Goal: Task Accomplishment & Management: Complete application form

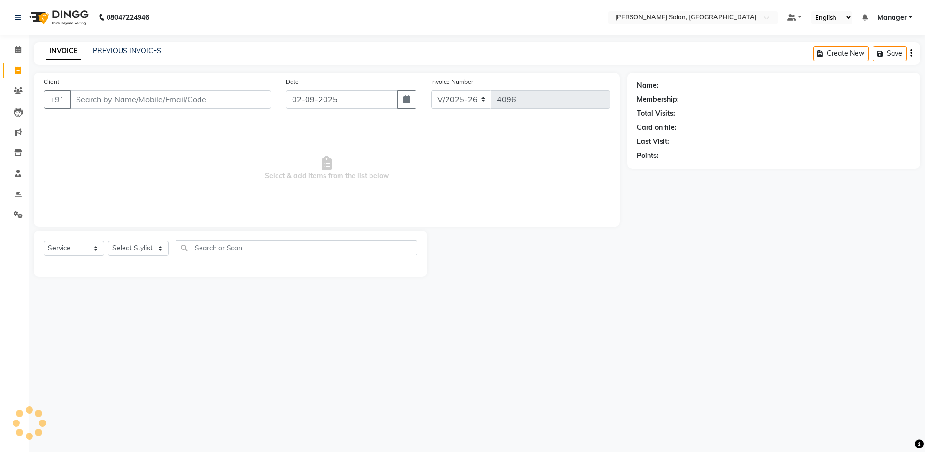
select select "4781"
select select "service"
click at [105, 99] on input "Client" at bounding box center [170, 99] width 201 height 18
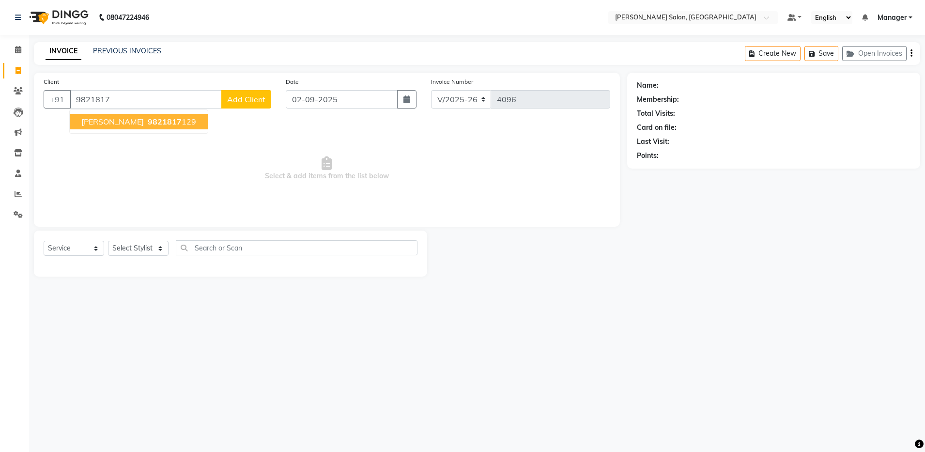
click at [105, 119] on button "[PERSON_NAME] 9821817 129" at bounding box center [139, 121] width 138 height 15
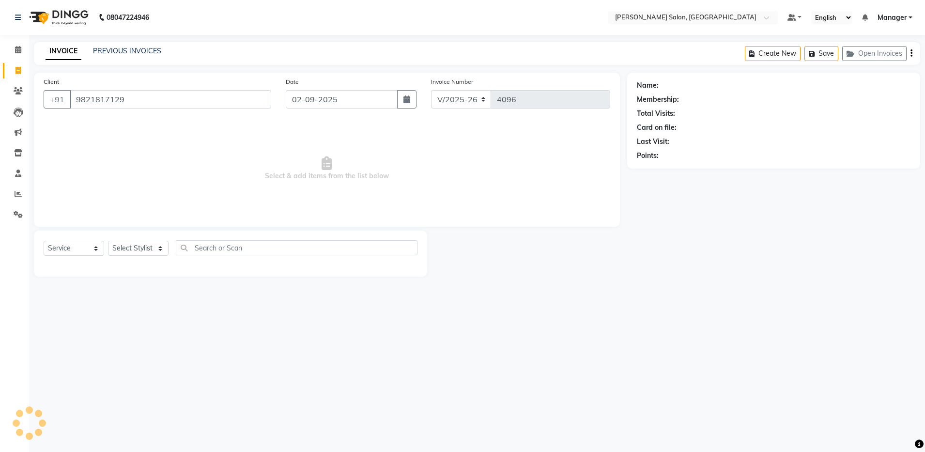
type input "9821817129"
click at [135, 249] on select "Select Stylist Aarthi Abhishek [PERSON_NAME] [PERSON_NAME] Arjun [PERSON_NAME] …" at bounding box center [138, 248] width 61 height 15
select select "69605"
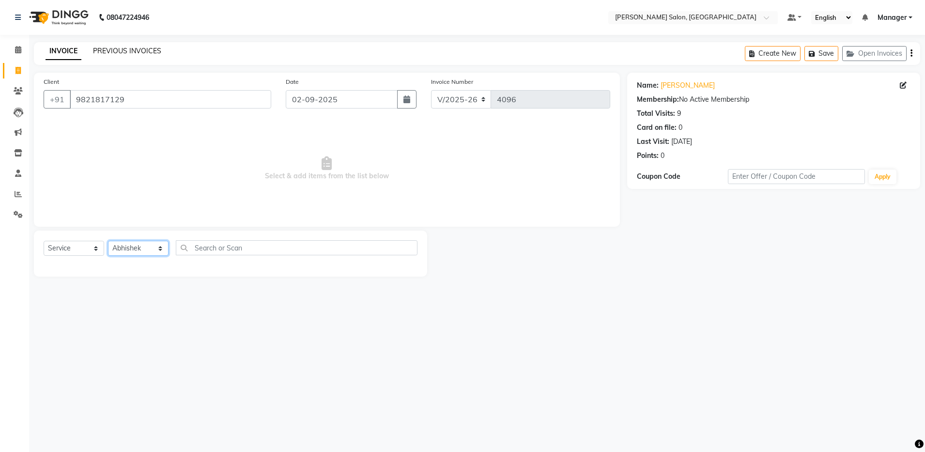
click at [108, 241] on select "Select Stylist Aarthi Abhishek [PERSON_NAME] [PERSON_NAME] Arjun [PERSON_NAME] …" at bounding box center [138, 248] width 61 height 15
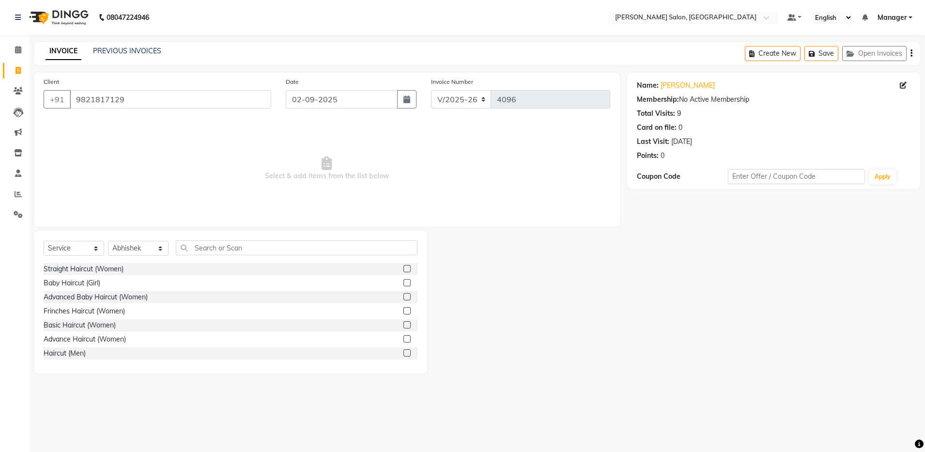
click at [403, 351] on label at bounding box center [406, 352] width 7 height 7
click at [403, 351] on input "checkbox" at bounding box center [406, 353] width 6 height 6
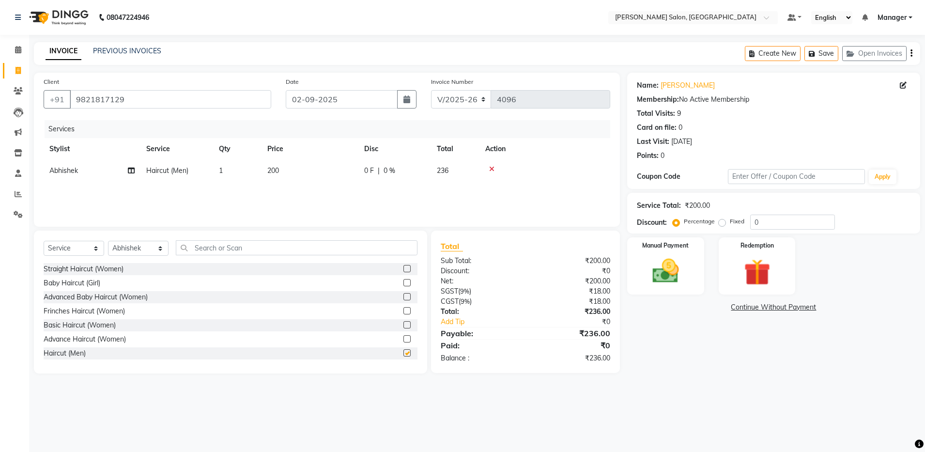
checkbox input "false"
click at [213, 246] on input "text" at bounding box center [297, 247] width 242 height 15
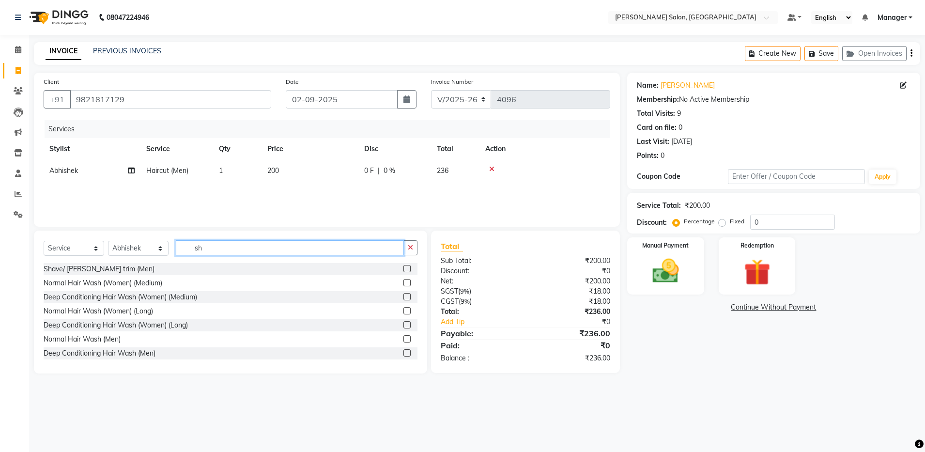
type input "sh"
click at [403, 267] on label at bounding box center [406, 268] width 7 height 7
click at [403, 267] on input "checkbox" at bounding box center [406, 269] width 6 height 6
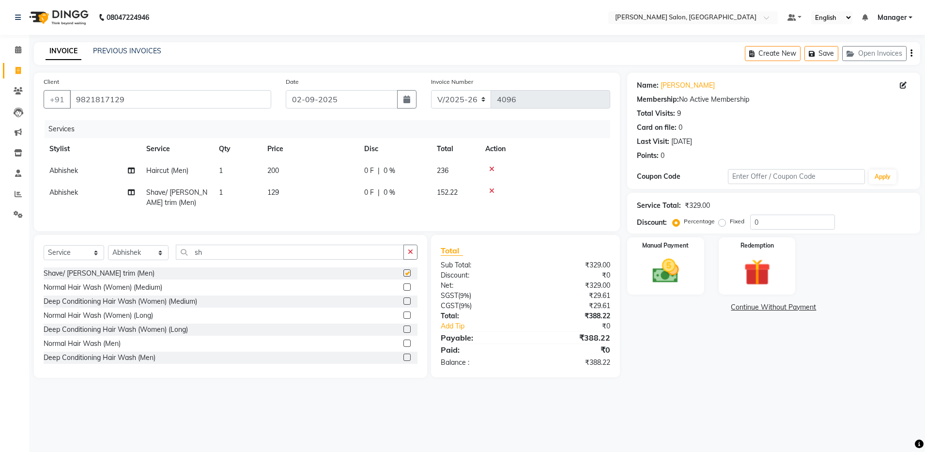
checkbox input "false"
click at [911, 53] on icon "button" at bounding box center [912, 53] width 2 height 0
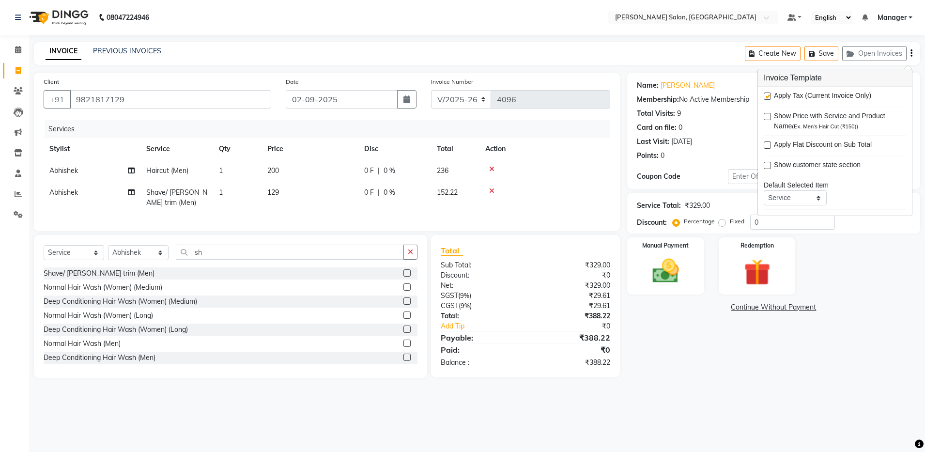
click at [768, 96] on label at bounding box center [767, 96] width 7 height 7
click at [768, 96] on input "checkbox" at bounding box center [767, 96] width 6 height 6
checkbox input "false"
click at [673, 249] on label "Manual Payment" at bounding box center [665, 244] width 48 height 9
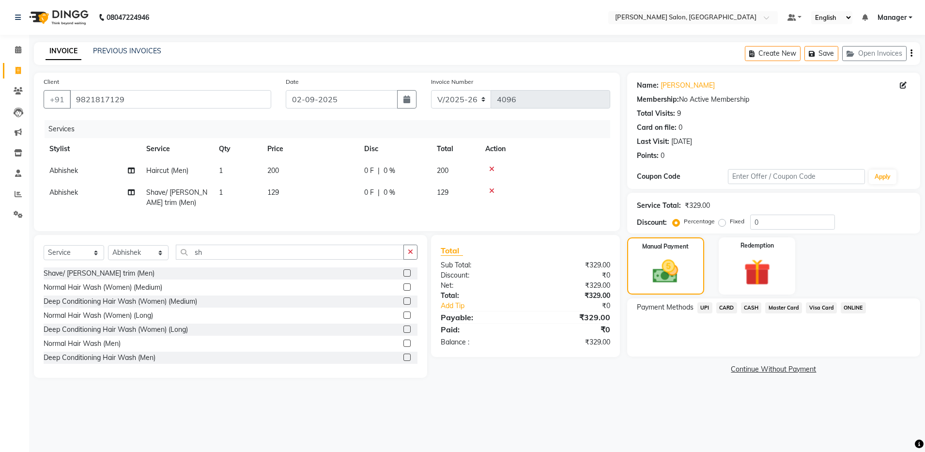
click at [750, 306] on span "CASH" at bounding box center [751, 307] width 21 height 11
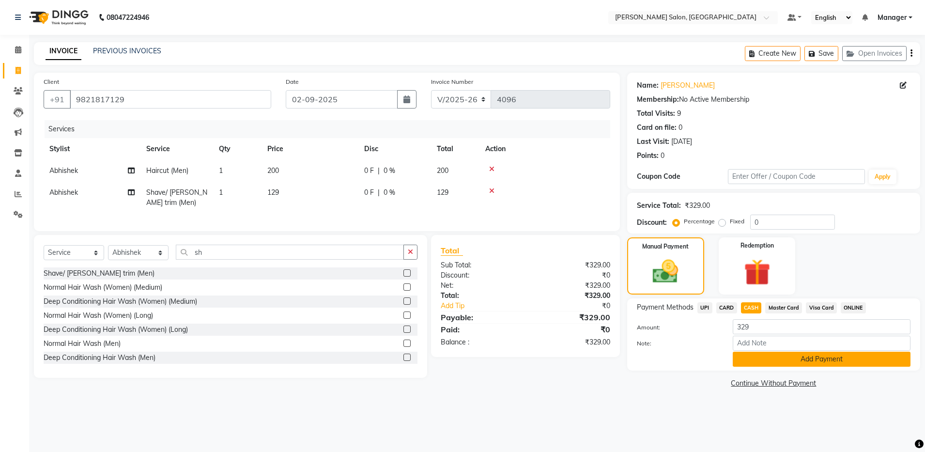
click at [773, 359] on button "Add Payment" at bounding box center [822, 359] width 178 height 15
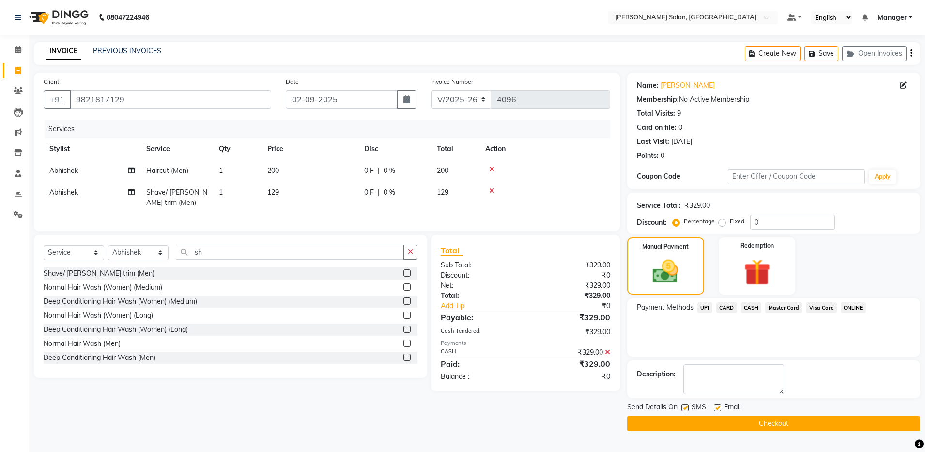
click at [716, 405] on label at bounding box center [717, 407] width 7 height 7
click at [716, 405] on input "checkbox" at bounding box center [717, 408] width 6 height 6
checkbox input "false"
click at [700, 422] on button "Checkout" at bounding box center [773, 423] width 293 height 15
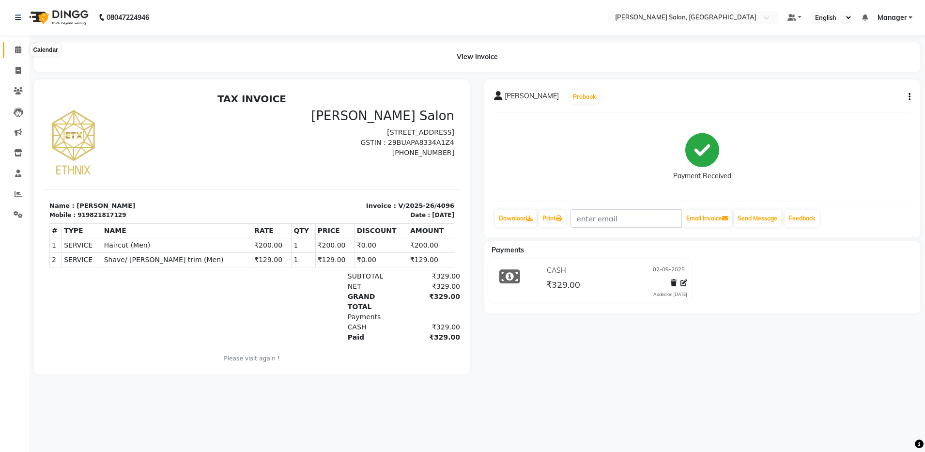
click at [15, 49] on icon at bounding box center [18, 49] width 6 height 7
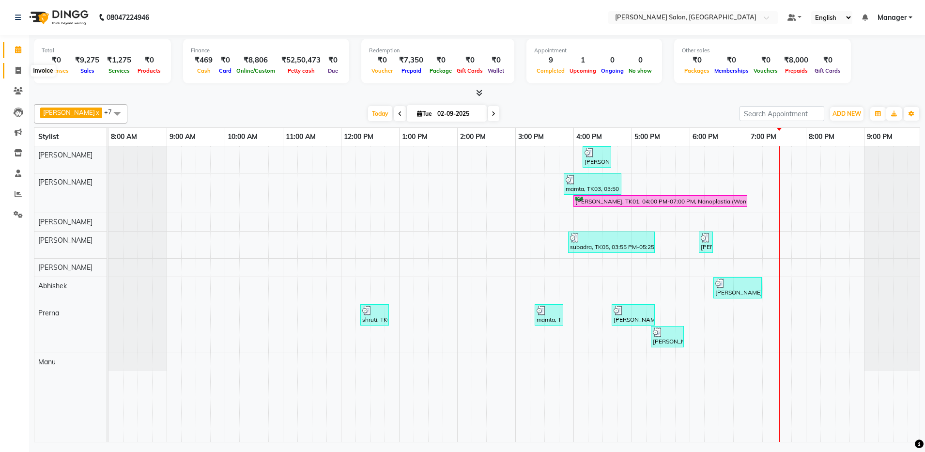
click at [17, 67] on icon at bounding box center [17, 70] width 5 height 7
select select "service"
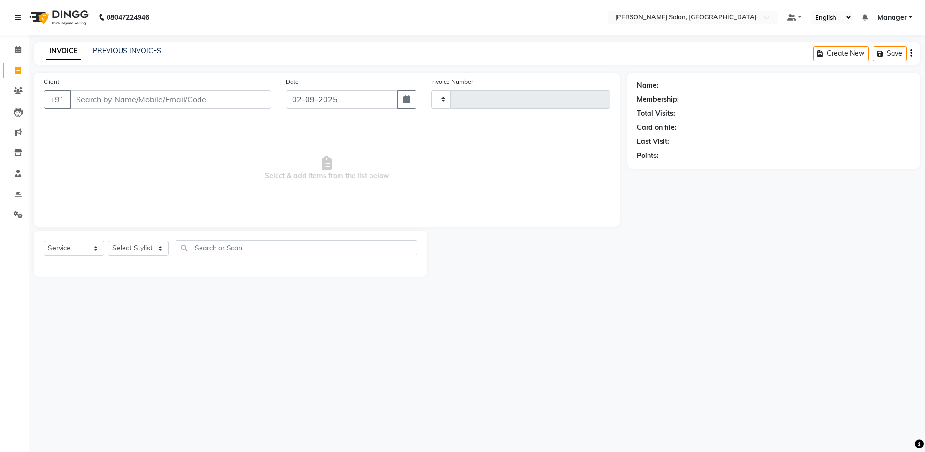
type input "4097"
select select "4781"
click at [124, 251] on select "Select Stylist Aarthi Abhishek [PERSON_NAME] [PERSON_NAME] Arjun [PERSON_NAME] …" at bounding box center [138, 248] width 61 height 15
click at [108, 241] on select "Select Stylist Aarthi Abhishek [PERSON_NAME] [PERSON_NAME] Arjun [PERSON_NAME] …" at bounding box center [138, 248] width 61 height 15
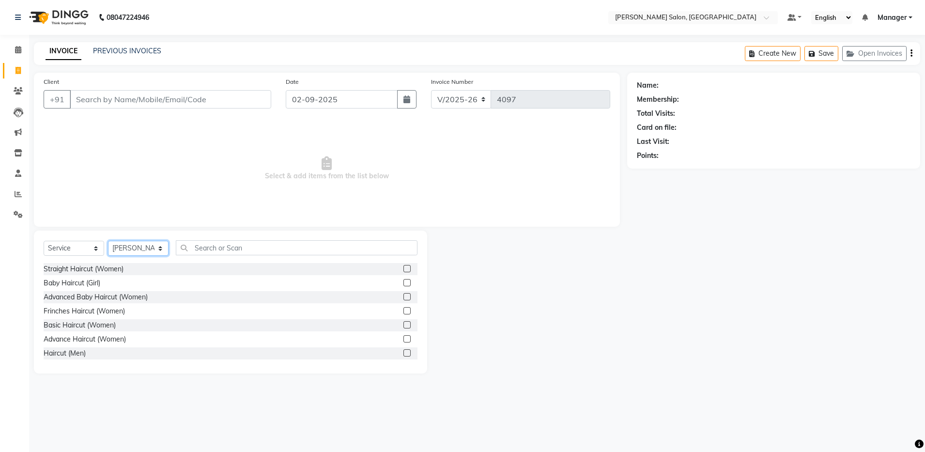
click at [124, 247] on select "Select Stylist Aarthi Abhishek [PERSON_NAME] [PERSON_NAME] Arjun [PERSON_NAME] …" at bounding box center [138, 248] width 61 height 15
select select "71461"
click at [108, 241] on select "Select Stylist Aarthi Abhishek [PERSON_NAME] [PERSON_NAME] Arjun [PERSON_NAME] …" at bounding box center [138, 248] width 61 height 15
click at [204, 251] on input "text" at bounding box center [297, 247] width 242 height 15
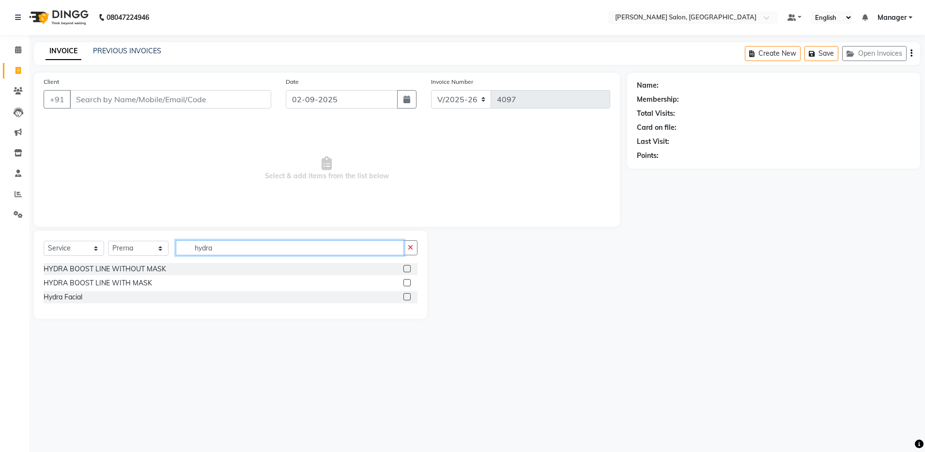
type input "hydra"
click at [406, 267] on label at bounding box center [406, 268] width 7 height 7
click at [406, 267] on input "checkbox" at bounding box center [406, 269] width 6 height 6
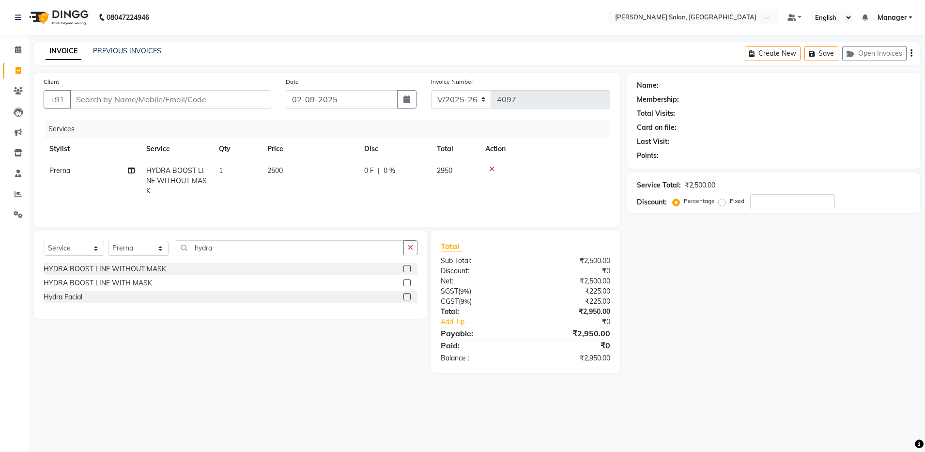
checkbox input "false"
drag, startPoint x: 406, startPoint y: 267, endPoint x: 383, endPoint y: 243, distance: 33.2
click at [383, 243] on div "Select Service Product Membership Package Voucher Prepaid Gift Card Select Styl…" at bounding box center [230, 275] width 393 height 88
click at [217, 252] on input "hydra" at bounding box center [290, 247] width 228 height 15
type input "h"
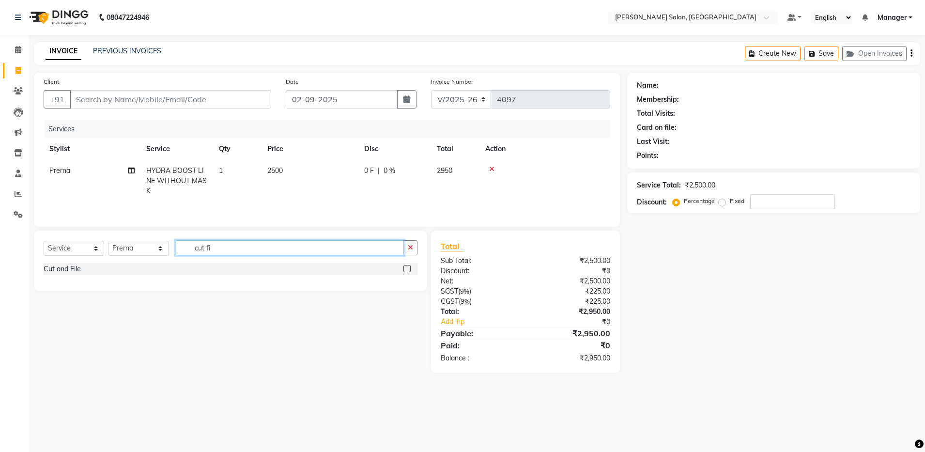
type input "cut fi"
click at [408, 269] on label at bounding box center [406, 268] width 7 height 7
click at [408, 269] on input "checkbox" at bounding box center [406, 269] width 6 height 6
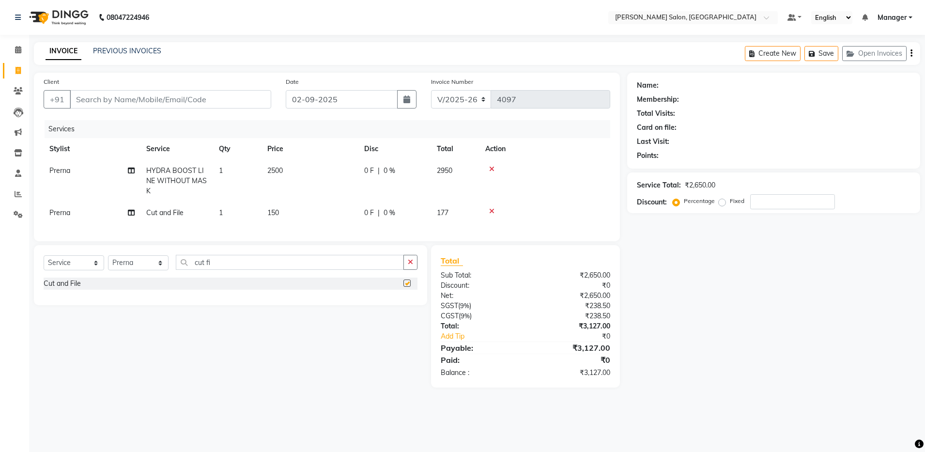
checkbox input "false"
click at [138, 270] on select "Select Stylist Aarthi Abhishek [PERSON_NAME] [PERSON_NAME] Arjun [PERSON_NAME] …" at bounding box center [138, 262] width 61 height 15
select select "69605"
click at [108, 264] on select "Select Stylist Aarthi Abhishek [PERSON_NAME] [PERSON_NAME] Arjun [PERSON_NAME] …" at bounding box center [138, 262] width 61 height 15
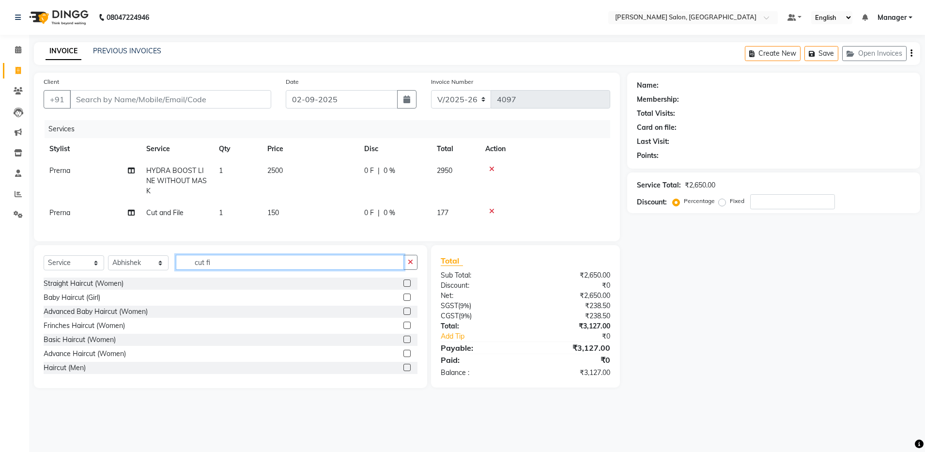
click at [219, 270] on input "cut fi" at bounding box center [290, 262] width 228 height 15
type input "c"
type input "hair"
click at [403, 371] on label at bounding box center [406, 367] width 7 height 7
click at [403, 371] on input "checkbox" at bounding box center [406, 368] width 6 height 6
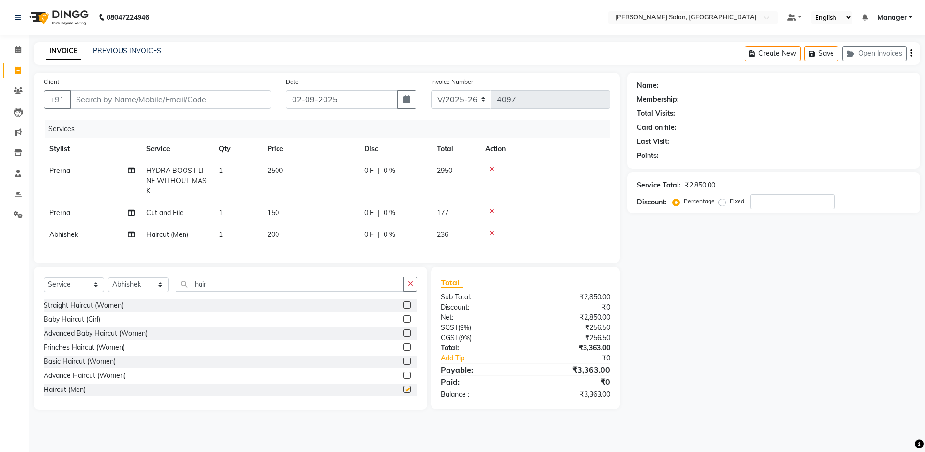
checkbox input "false"
click at [218, 292] on input "hair" at bounding box center [290, 284] width 228 height 15
type input "h"
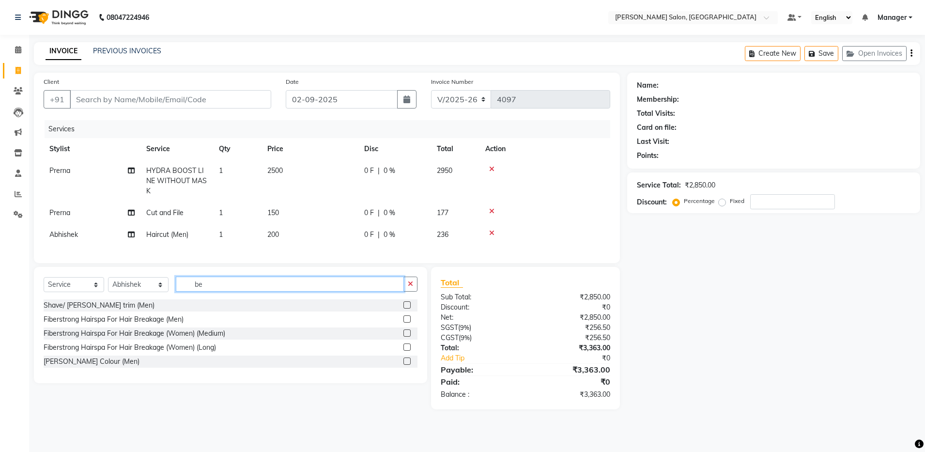
type input "be"
click at [406, 309] on label at bounding box center [406, 304] width 7 height 7
click at [406, 309] on input "checkbox" at bounding box center [406, 305] width 6 height 6
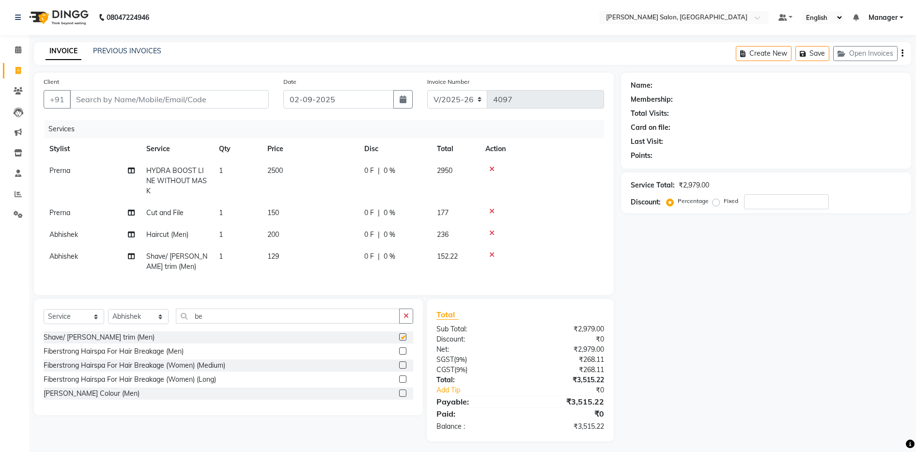
checkbox input "false"
click at [100, 93] on input "Client" at bounding box center [169, 99] width 199 height 18
type input "7"
type input "0"
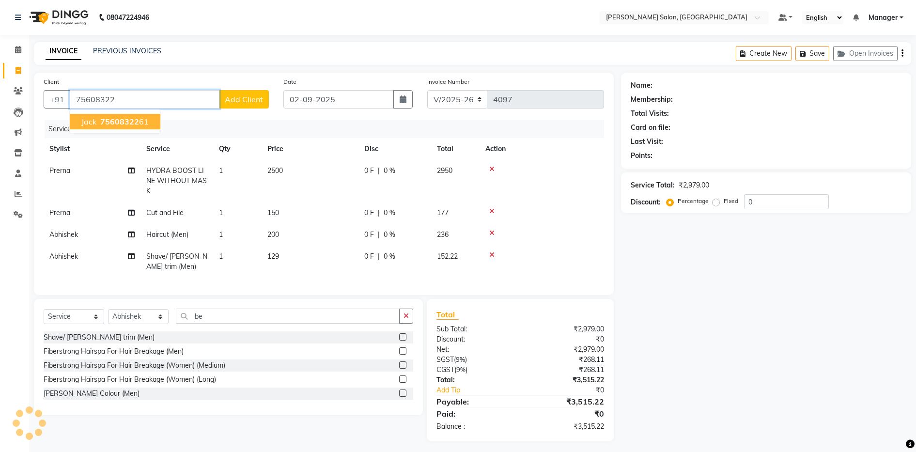
click at [137, 128] on button "jack 75608322 61" at bounding box center [115, 121] width 91 height 15
type input "7560832261"
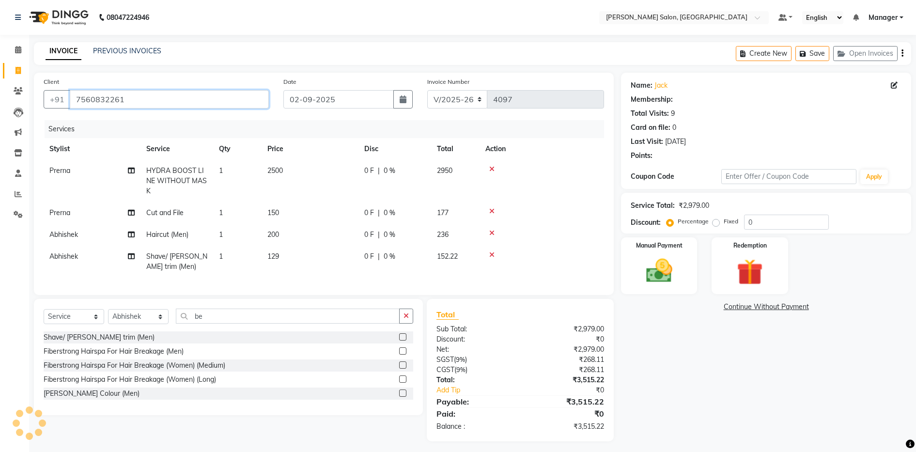
click at [160, 102] on input "7560832261" at bounding box center [169, 99] width 199 height 18
drag, startPoint x: 108, startPoint y: 98, endPoint x: 99, endPoint y: 100, distance: 9.3
click at [99, 100] on input "7560832261" at bounding box center [145, 99] width 150 height 18
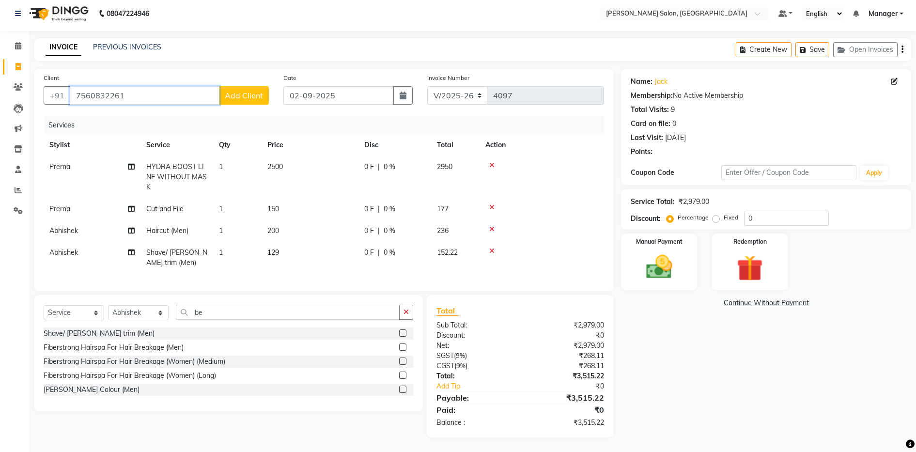
scroll to position [13, 0]
click at [749, 263] on img at bounding box center [749, 268] width 44 height 34
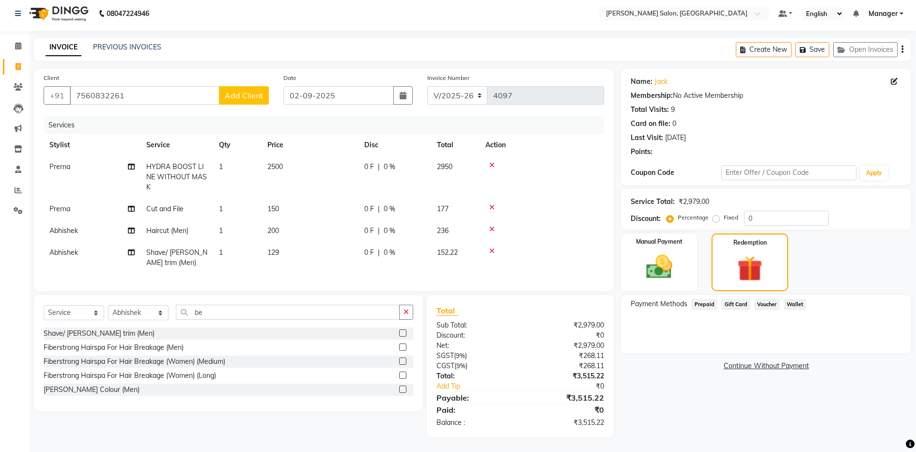
click at [701, 299] on span "Prepaid" at bounding box center [704, 304] width 26 height 11
click at [76, 86] on input "7560832261" at bounding box center [145, 95] width 150 height 18
click at [694, 382] on div "Name: [PERSON_NAME] Membership: No Active Membership Total Visits: 9 Card on fi…" at bounding box center [769, 253] width 297 height 369
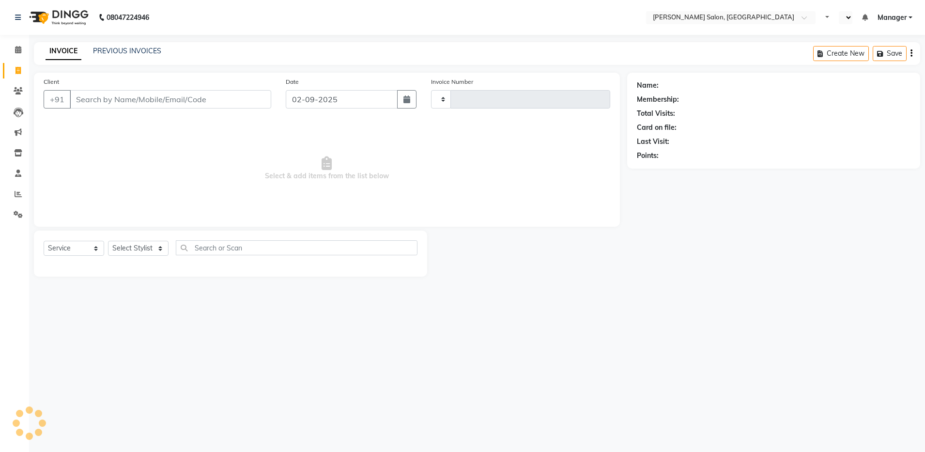
select select "service"
type input "4097"
select select "en"
select select "4781"
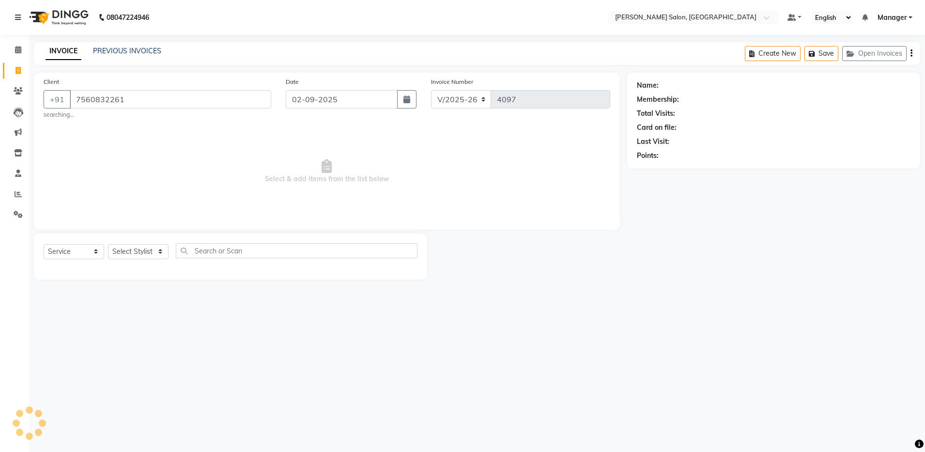
type input "7560832261"
click at [666, 169] on icon "button" at bounding box center [664, 169] width 7 height 7
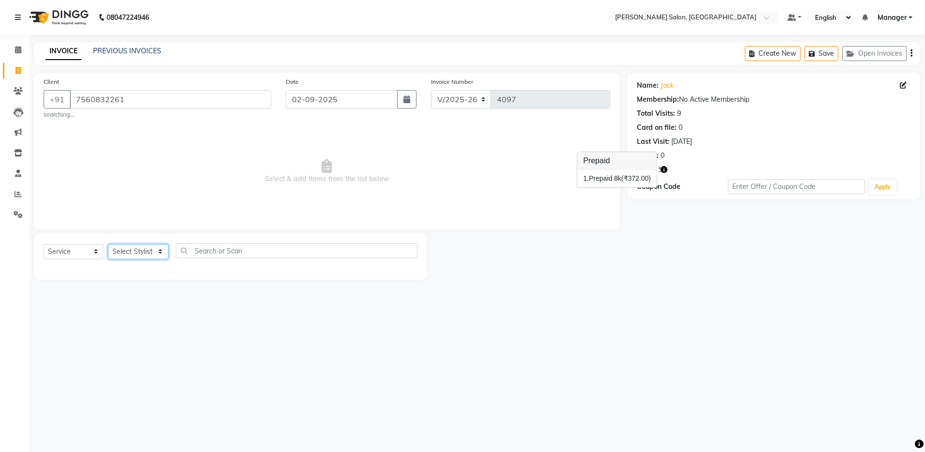
click at [136, 245] on select "Select Stylist Aarthi Abhishek [PERSON_NAME] [PERSON_NAME] Arjun [PERSON_NAME] …" at bounding box center [138, 251] width 61 height 15
select select "71461"
click at [108, 244] on select "Select Stylist Aarthi Abhishek [PERSON_NAME] [PERSON_NAME] Arjun [PERSON_NAME] …" at bounding box center [138, 251] width 61 height 15
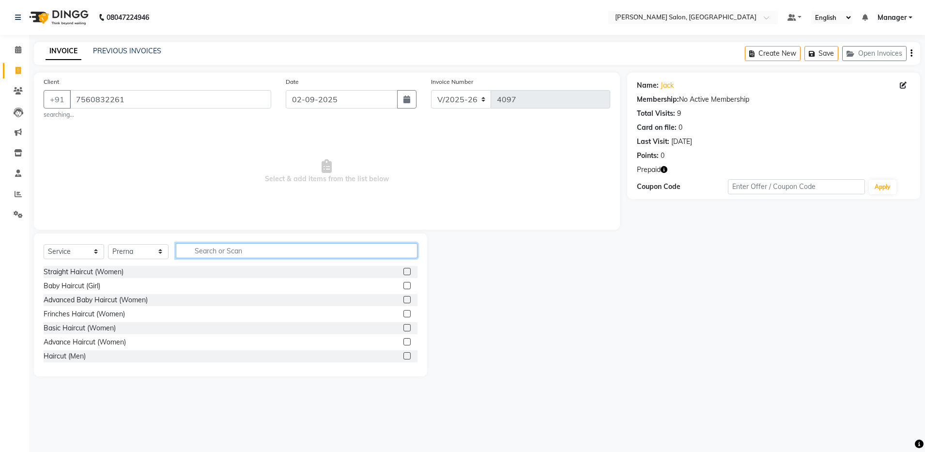
click at [215, 245] on input "text" at bounding box center [297, 250] width 242 height 15
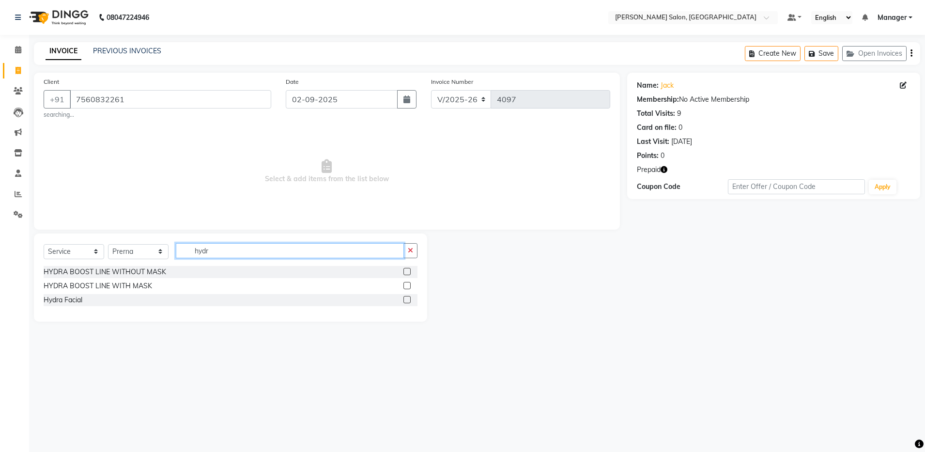
type input "hydr"
click at [408, 274] on label at bounding box center [406, 271] width 7 height 7
click at [408, 274] on input "checkbox" at bounding box center [406, 272] width 6 height 6
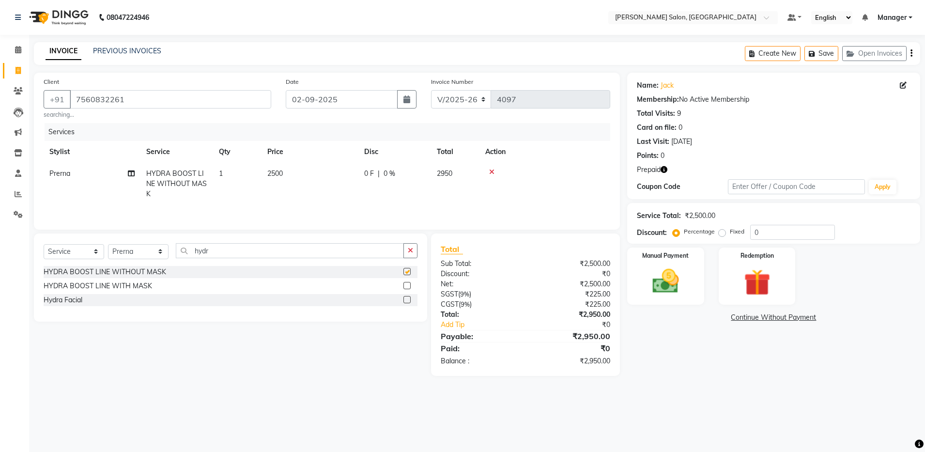
checkbox input "false"
click at [286, 262] on div "Select Service Product Membership Package Voucher Prepaid Gift Card Select Styl…" at bounding box center [231, 254] width 374 height 23
click at [274, 255] on input "hydr" at bounding box center [290, 250] width 228 height 15
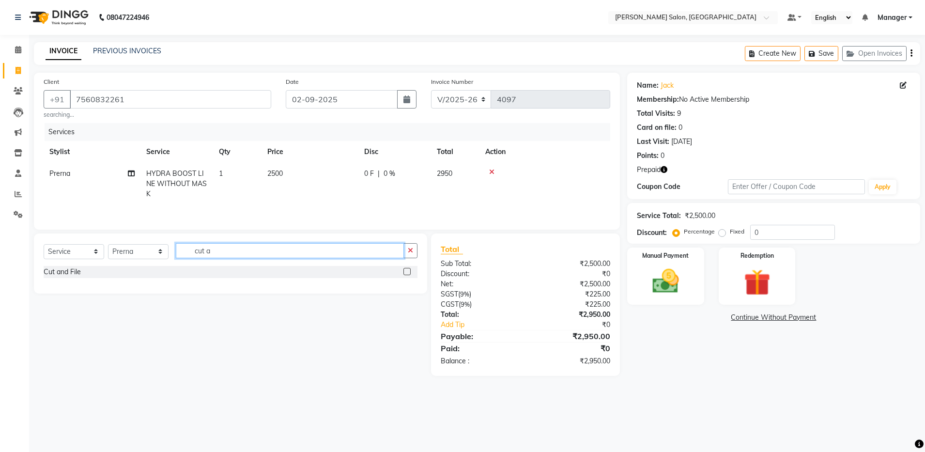
type input "cut a"
click at [404, 273] on label at bounding box center [406, 271] width 7 height 7
click at [404, 273] on input "checkbox" at bounding box center [406, 272] width 6 height 6
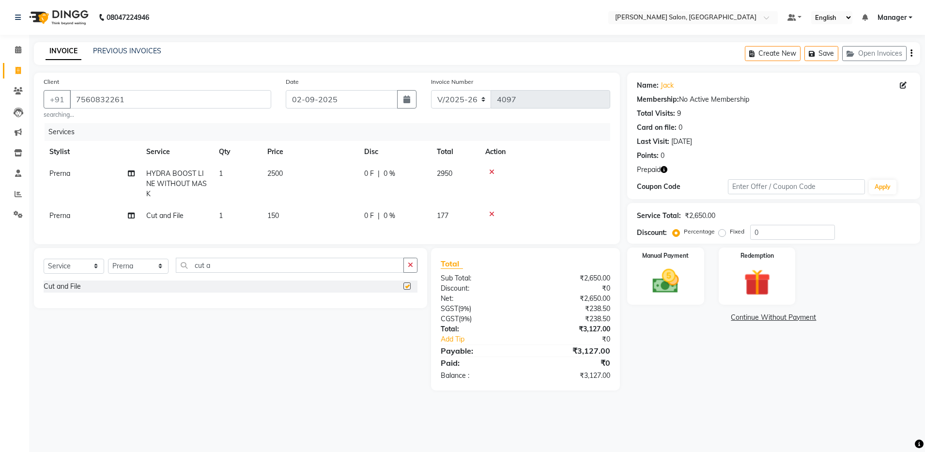
checkbox input "false"
click at [146, 274] on select "Select Stylist Aarthi Abhishek [PERSON_NAME] [PERSON_NAME] Arjun [PERSON_NAME] …" at bounding box center [138, 266] width 61 height 15
select select "69605"
click at [108, 267] on select "Select Stylist Aarthi Abhishek [PERSON_NAME] [PERSON_NAME] Arjun [PERSON_NAME] …" at bounding box center [138, 266] width 61 height 15
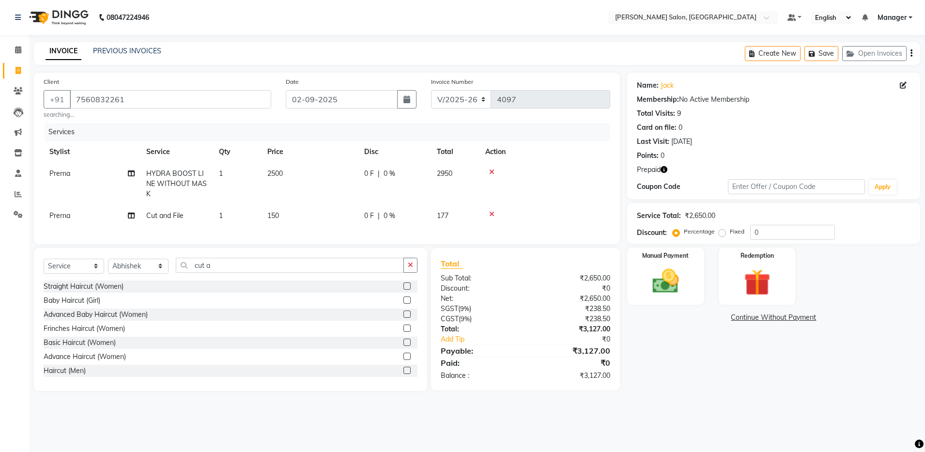
click at [403, 374] on label at bounding box center [406, 370] width 7 height 7
click at [403, 374] on input "checkbox" at bounding box center [406, 371] width 6 height 6
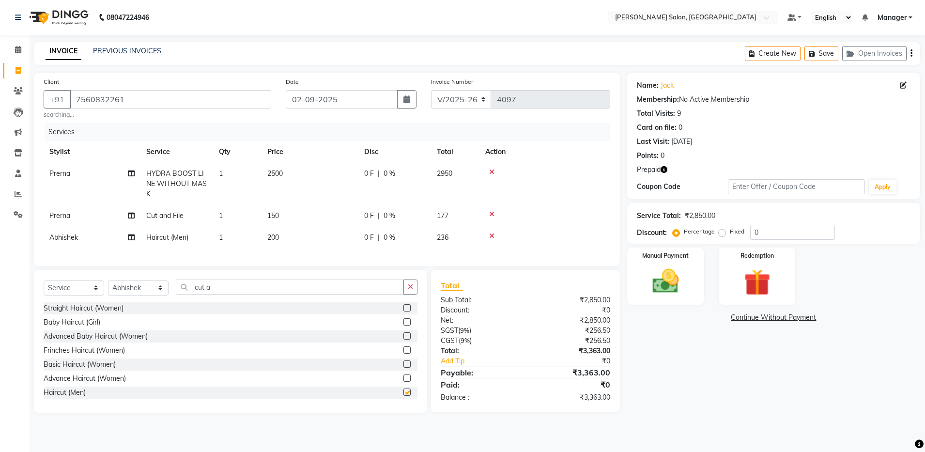
checkbox input "false"
click at [239, 294] on input "cut a" at bounding box center [290, 286] width 228 height 15
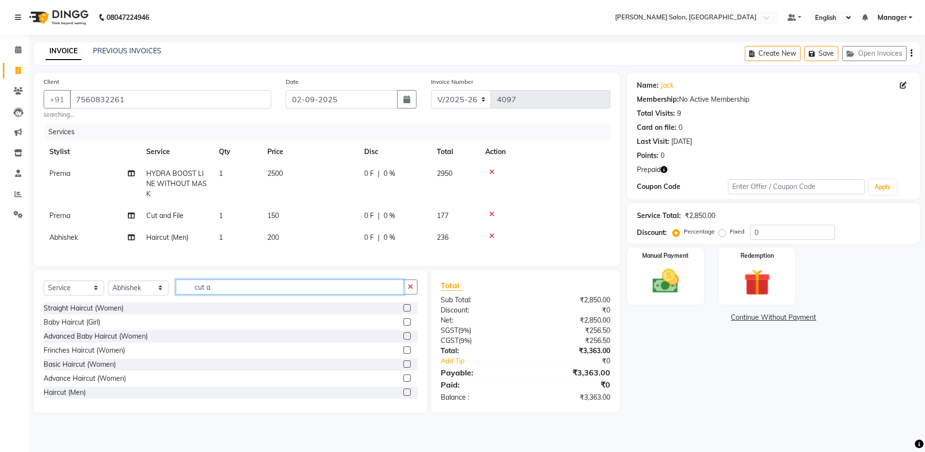
click at [239, 294] on input "cut a" at bounding box center [290, 286] width 228 height 15
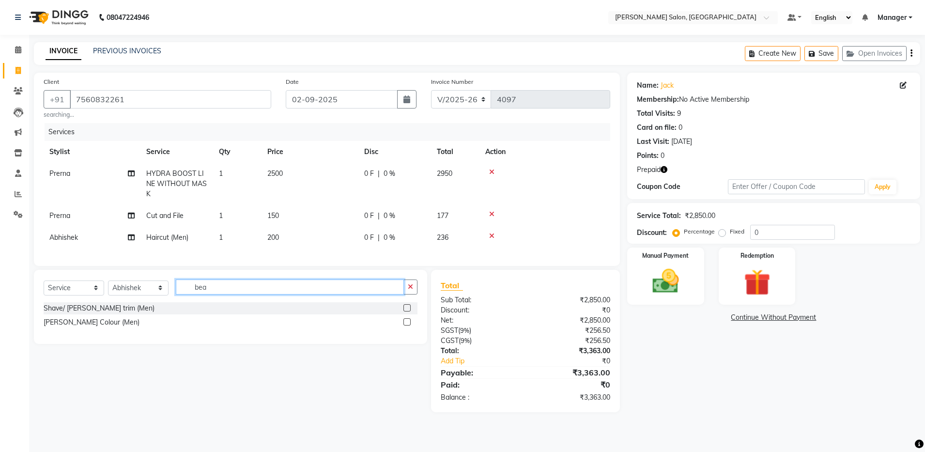
type input "bea"
click at [409, 311] on label at bounding box center [406, 307] width 7 height 7
click at [409, 311] on input "checkbox" at bounding box center [406, 308] width 6 height 6
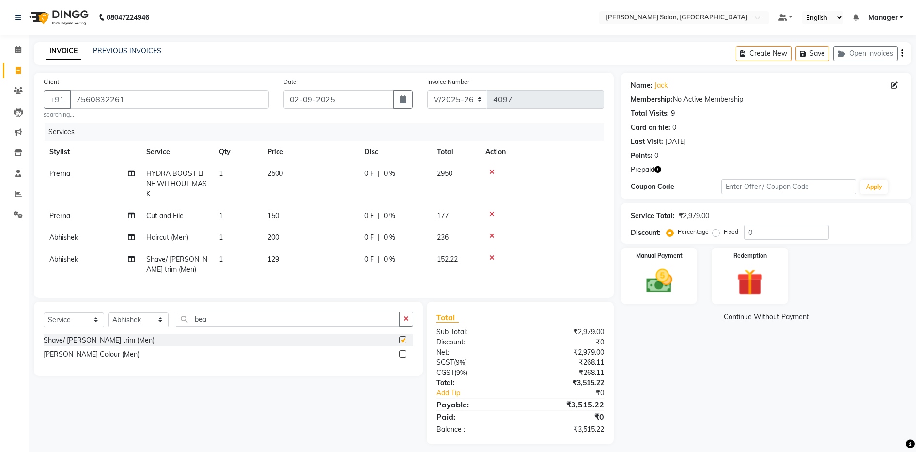
checkbox input "false"
click at [734, 278] on img at bounding box center [749, 282] width 44 height 34
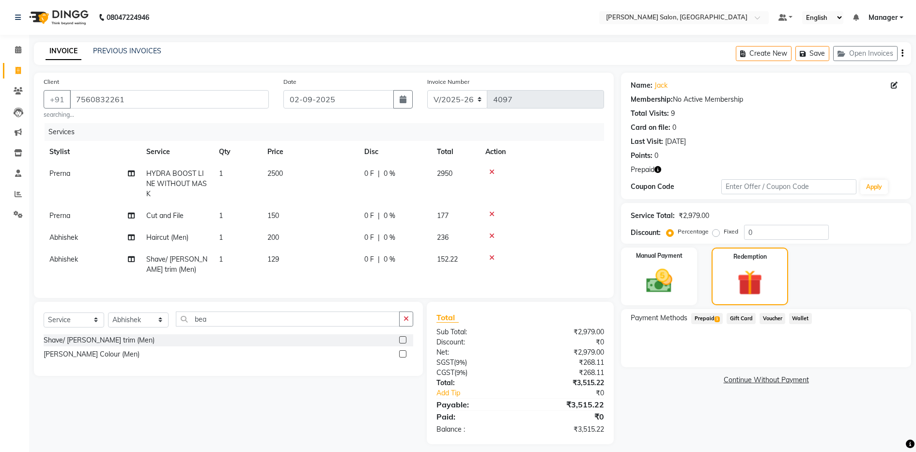
click at [712, 319] on span "Prepaid 1" at bounding box center [706, 318] width 31 height 11
click at [883, 357] on button "Add" at bounding box center [878, 357] width 35 height 16
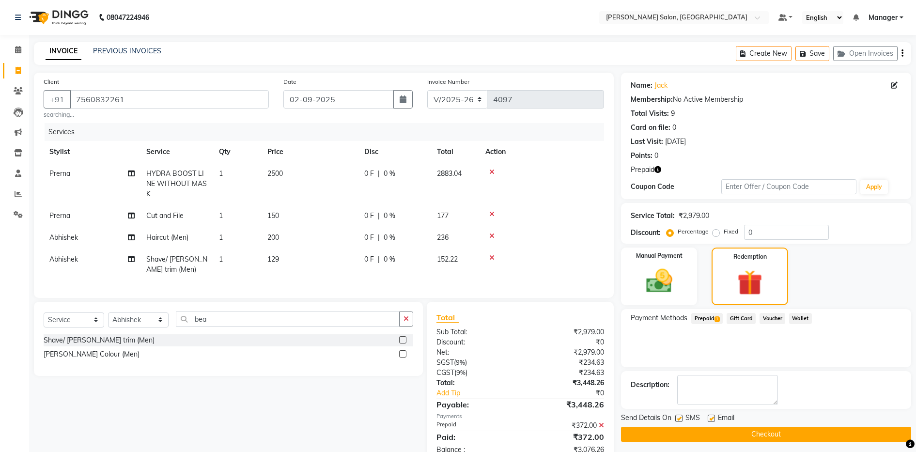
scroll to position [36, 0]
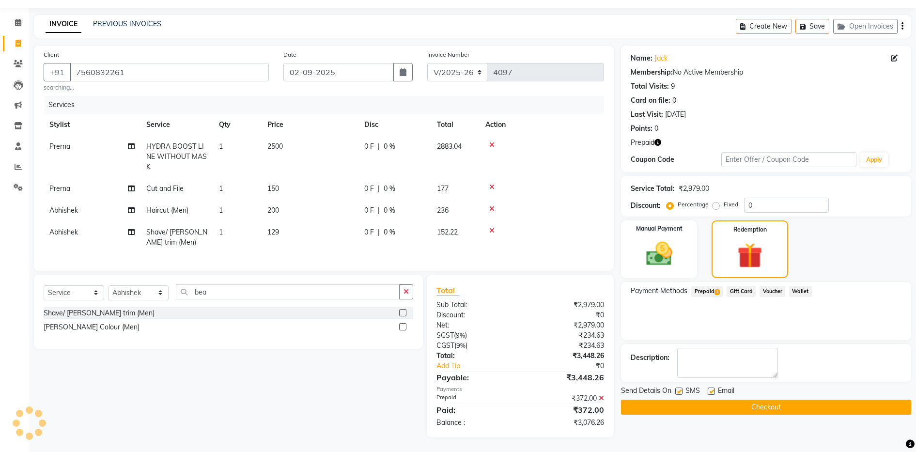
click at [712, 387] on label at bounding box center [711, 390] width 7 height 7
click at [712, 388] on input "checkbox" at bounding box center [711, 391] width 6 height 6
checkbox input "false"
click at [667, 247] on img at bounding box center [659, 253] width 44 height 31
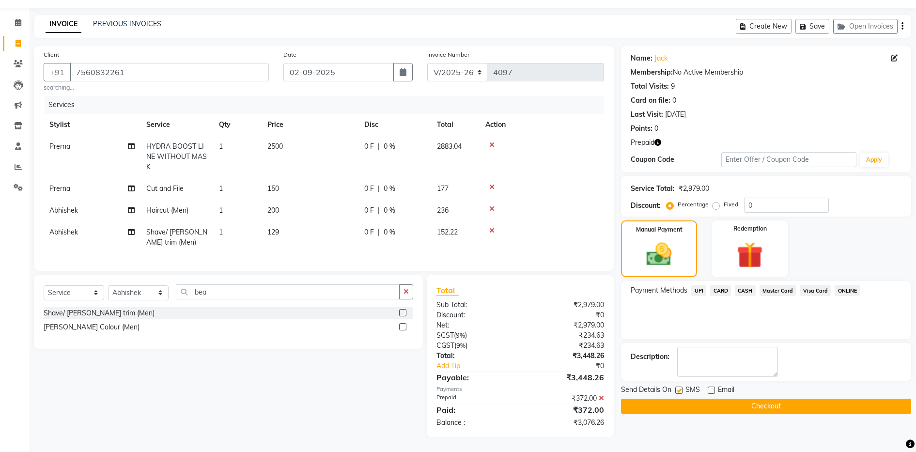
click at [702, 285] on span "UPI" at bounding box center [698, 290] width 15 height 11
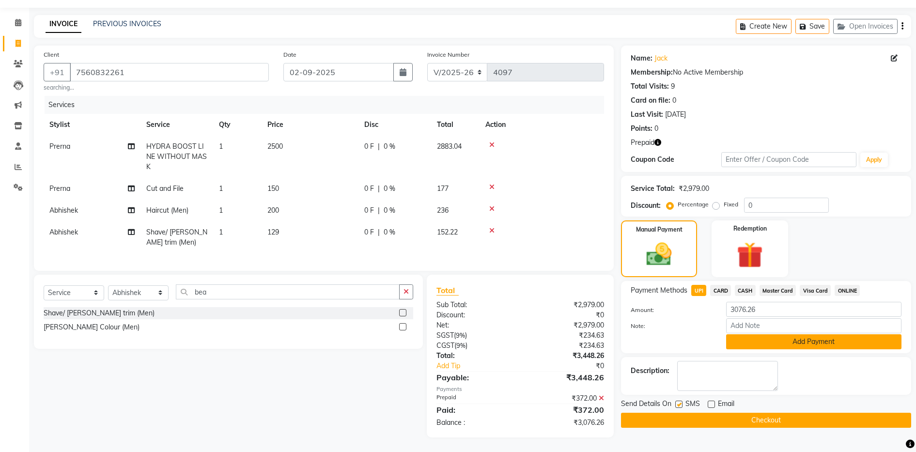
click at [772, 334] on button "Add Payment" at bounding box center [813, 341] width 175 height 15
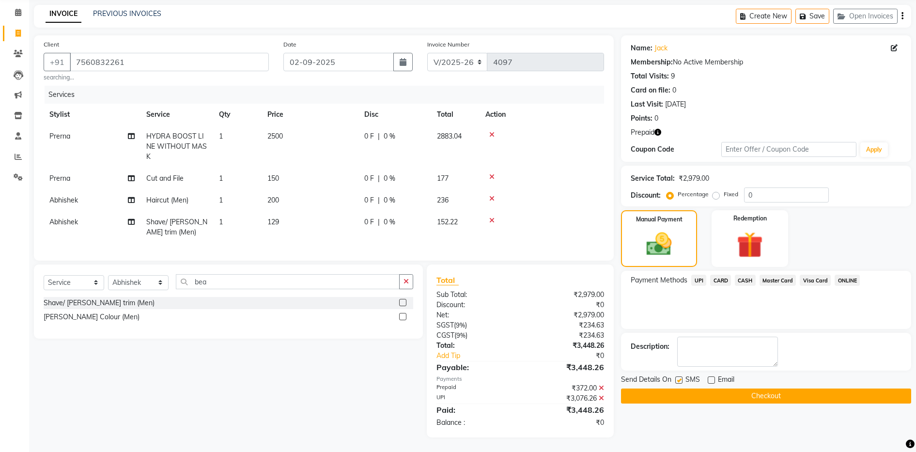
scroll to position [46, 0]
click at [680, 376] on label at bounding box center [678, 379] width 7 height 7
click at [680, 377] on input "checkbox" at bounding box center [678, 380] width 6 height 6
click at [680, 376] on label at bounding box center [678, 379] width 7 height 7
click at [680, 377] on input "checkbox" at bounding box center [678, 380] width 6 height 6
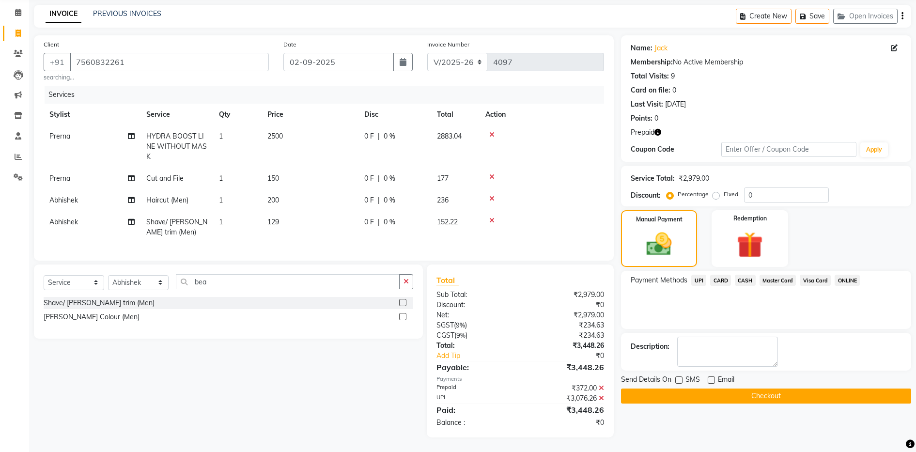
checkbox input "true"
click at [704, 388] on button "Checkout" at bounding box center [766, 395] width 290 height 15
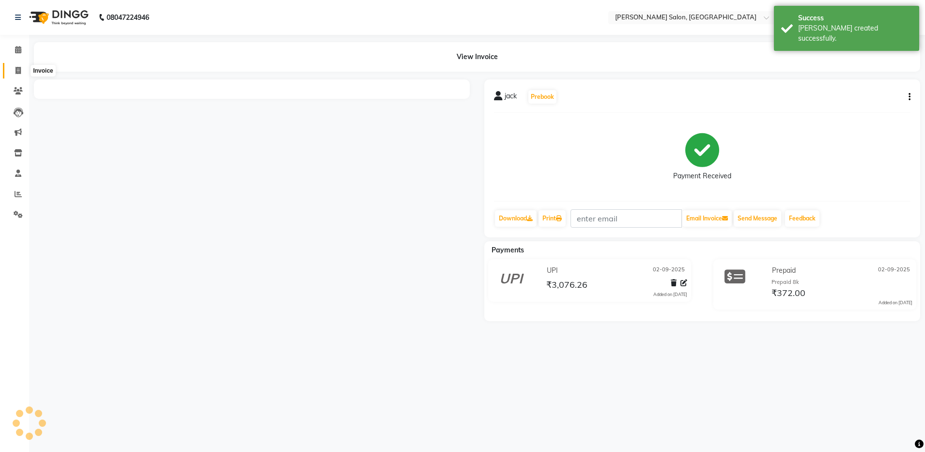
click at [21, 73] on icon at bounding box center [17, 70] width 5 height 7
select select "service"
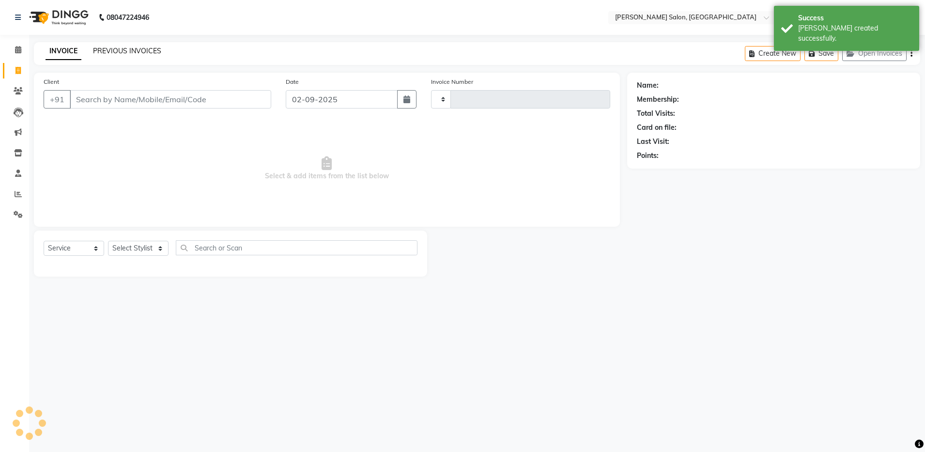
click at [109, 53] on link "PREVIOUS INVOICES" at bounding box center [127, 50] width 68 height 9
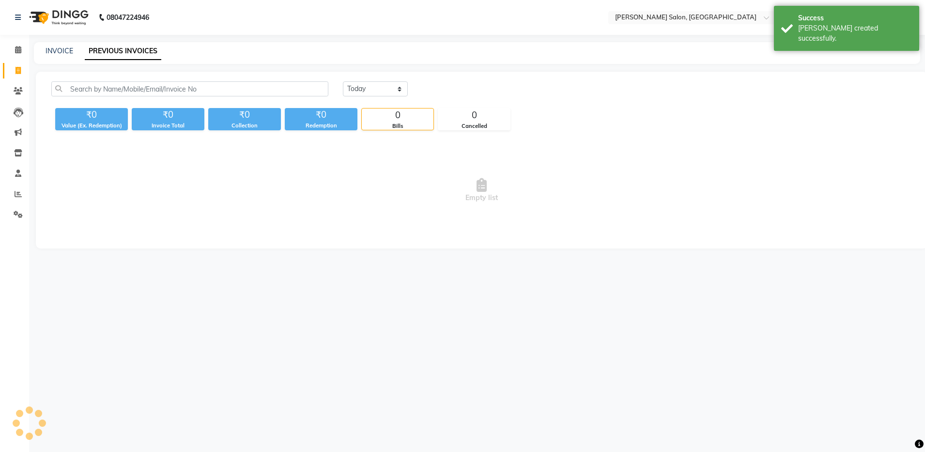
click at [109, 53] on link "PREVIOUS INVOICES" at bounding box center [123, 51] width 77 height 17
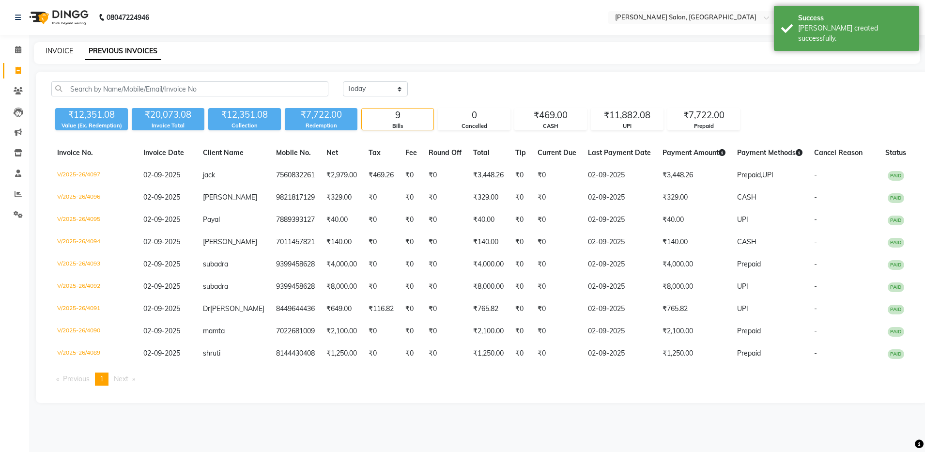
click at [57, 50] on link "INVOICE" at bounding box center [60, 50] width 28 height 9
select select "service"
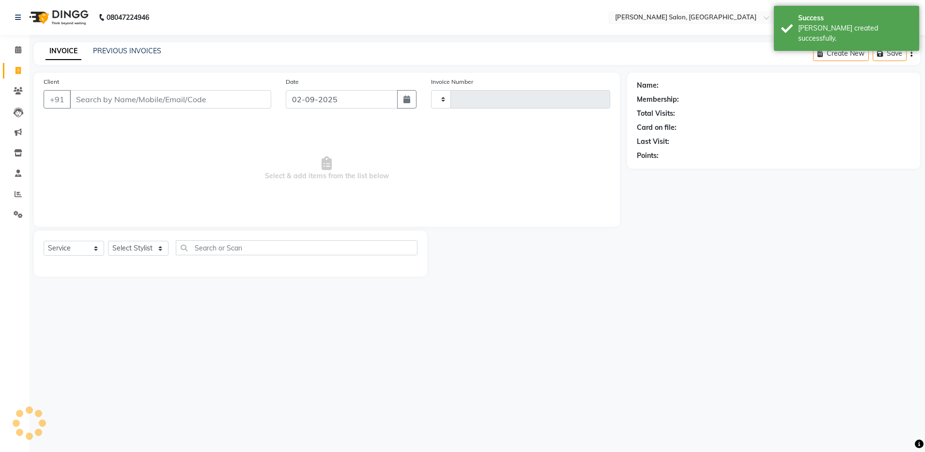
type input "4098"
select select "4781"
